Goal: Information Seeking & Learning: Find contact information

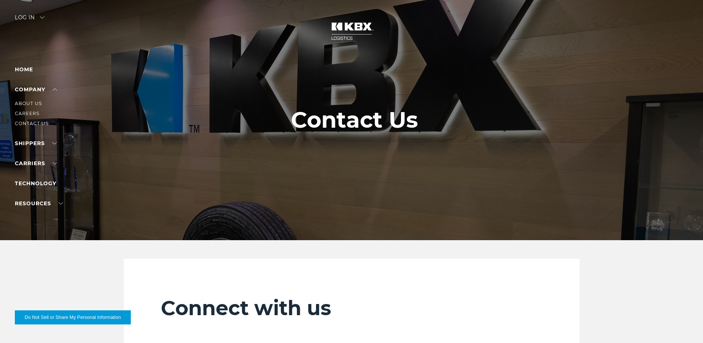
click at [32, 120] on li "Contact Us" at bounding box center [47, 123] width 65 height 8
click at [32, 121] on link "Contact Us" at bounding box center [32, 124] width 34 height 6
